Goal: Answer question/provide support: Answer question/provide support

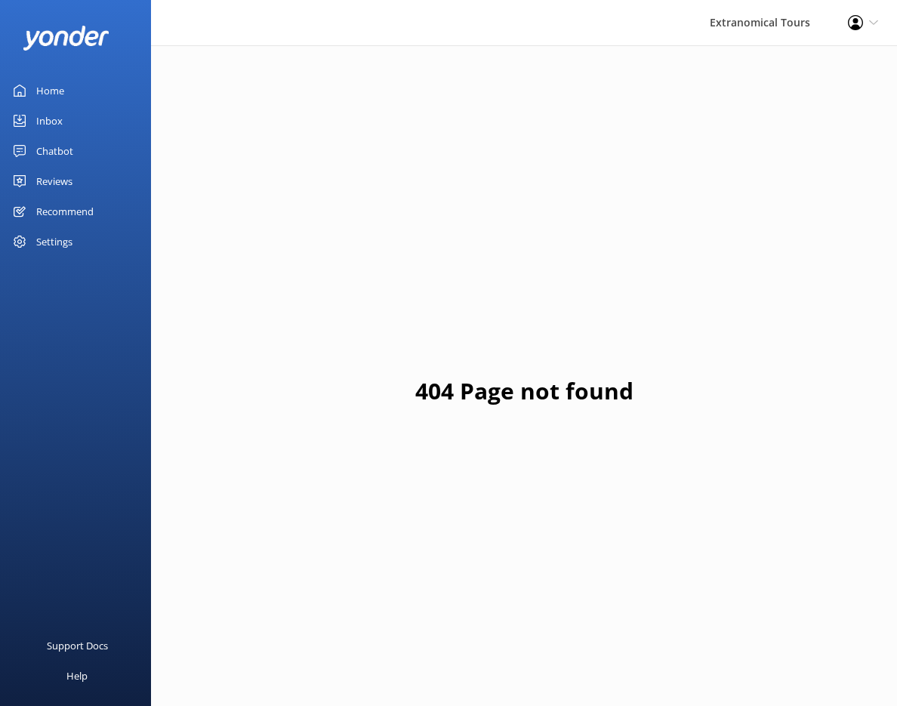
click at [56, 115] on div "Inbox" at bounding box center [49, 121] width 26 height 30
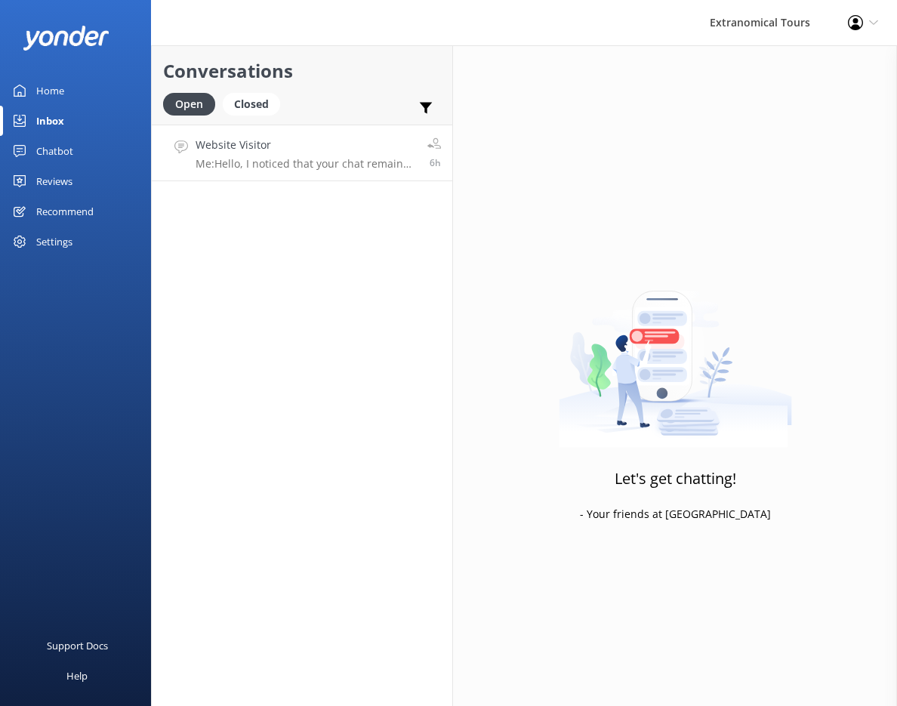
click at [268, 150] on h4 "Website Visitor" at bounding box center [306, 145] width 221 height 17
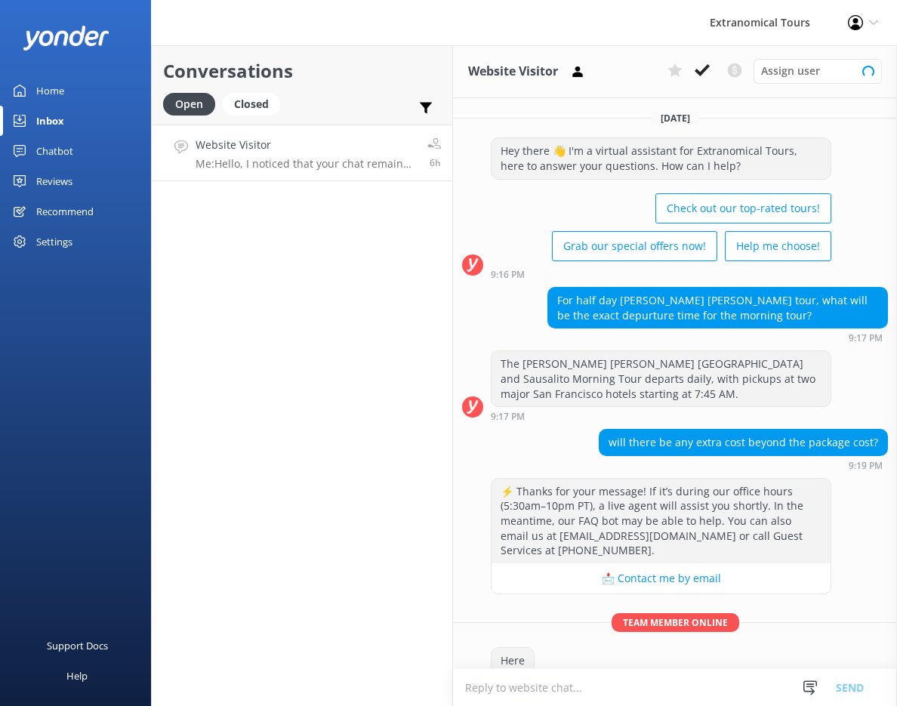
scroll to position [230, 0]
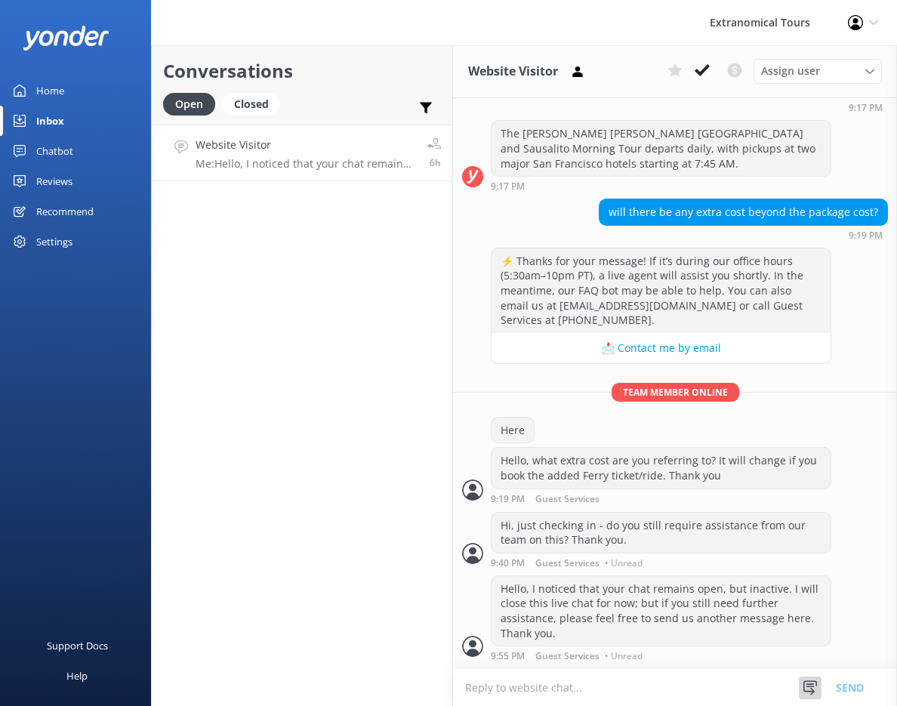
click at [810, 682] on icon at bounding box center [810, 688] width 15 height 15
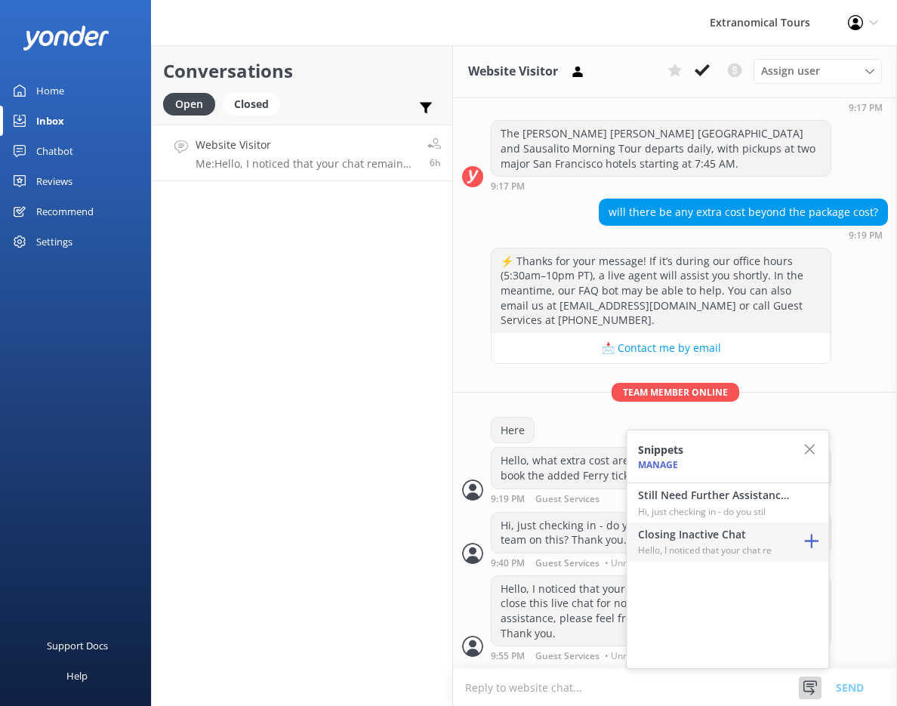
click at [705, 540] on h4 "Closing Inactive Chat" at bounding box center [713, 534] width 151 height 17
type textarea "Hello, I noticed that your chat remains open, but inactive. I will close this l…"
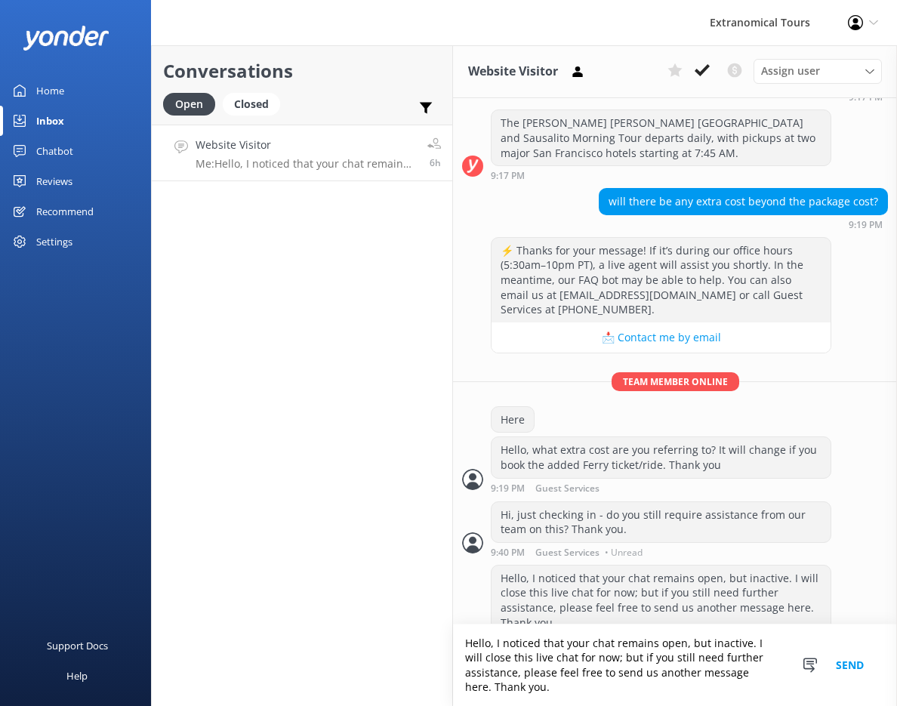
scroll to position [240, 0]
drag, startPoint x: 742, startPoint y: 598, endPoint x: 742, endPoint y: 590, distance: 8.3
click at [742, 598] on div "Hello, I noticed that your chat remains open, but inactive. I will close this l…" at bounding box center [661, 601] width 339 height 69
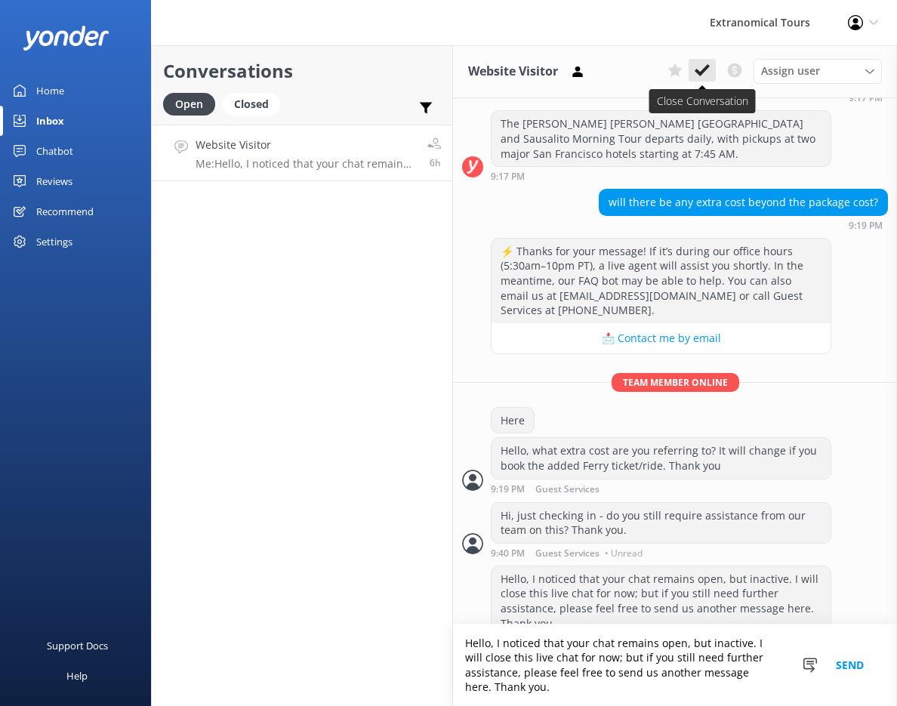
click at [699, 66] on icon at bounding box center [702, 70] width 15 height 15
